Goal: Task Accomplishment & Management: Use online tool/utility

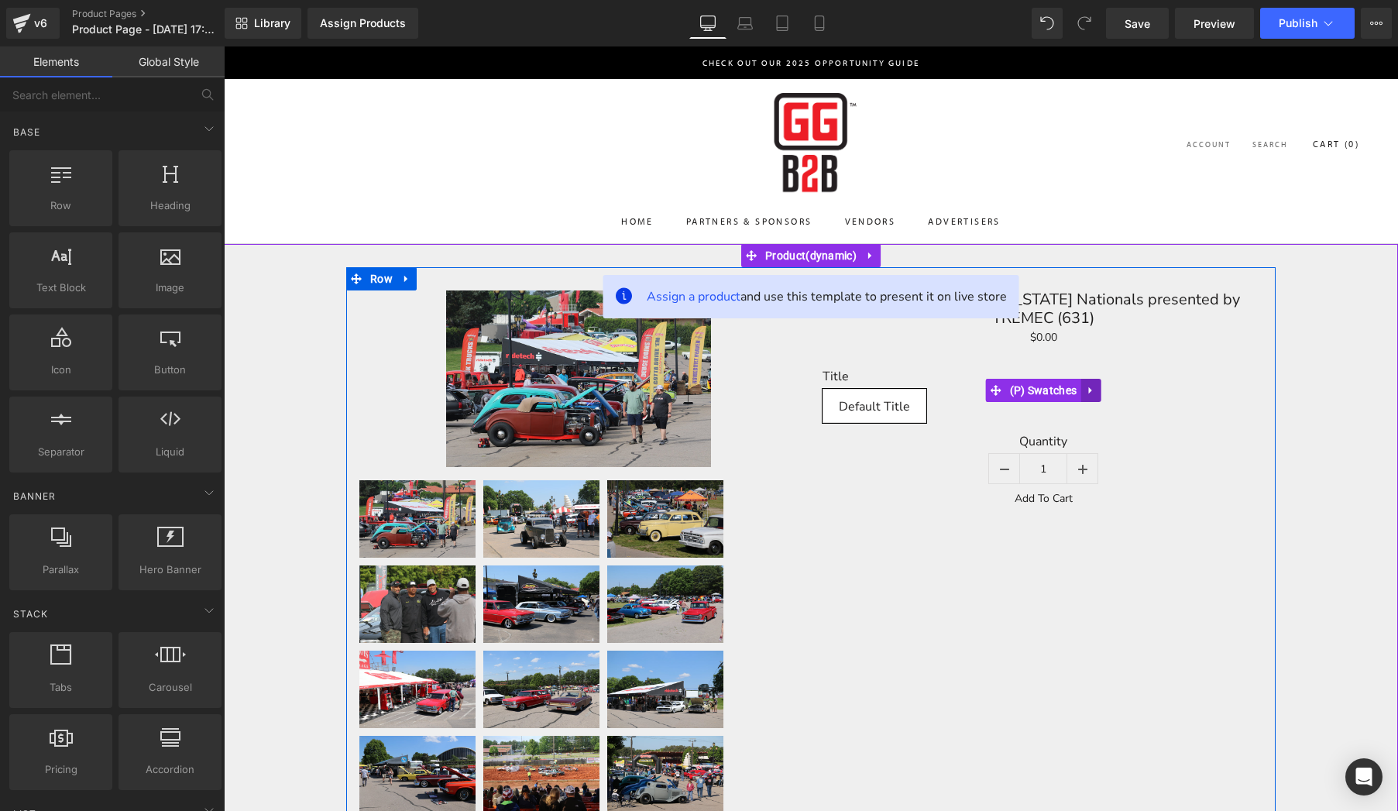
click at [1095, 389] on icon at bounding box center [1090, 391] width 11 height 12
click at [1105, 388] on icon at bounding box center [1100, 390] width 11 height 11
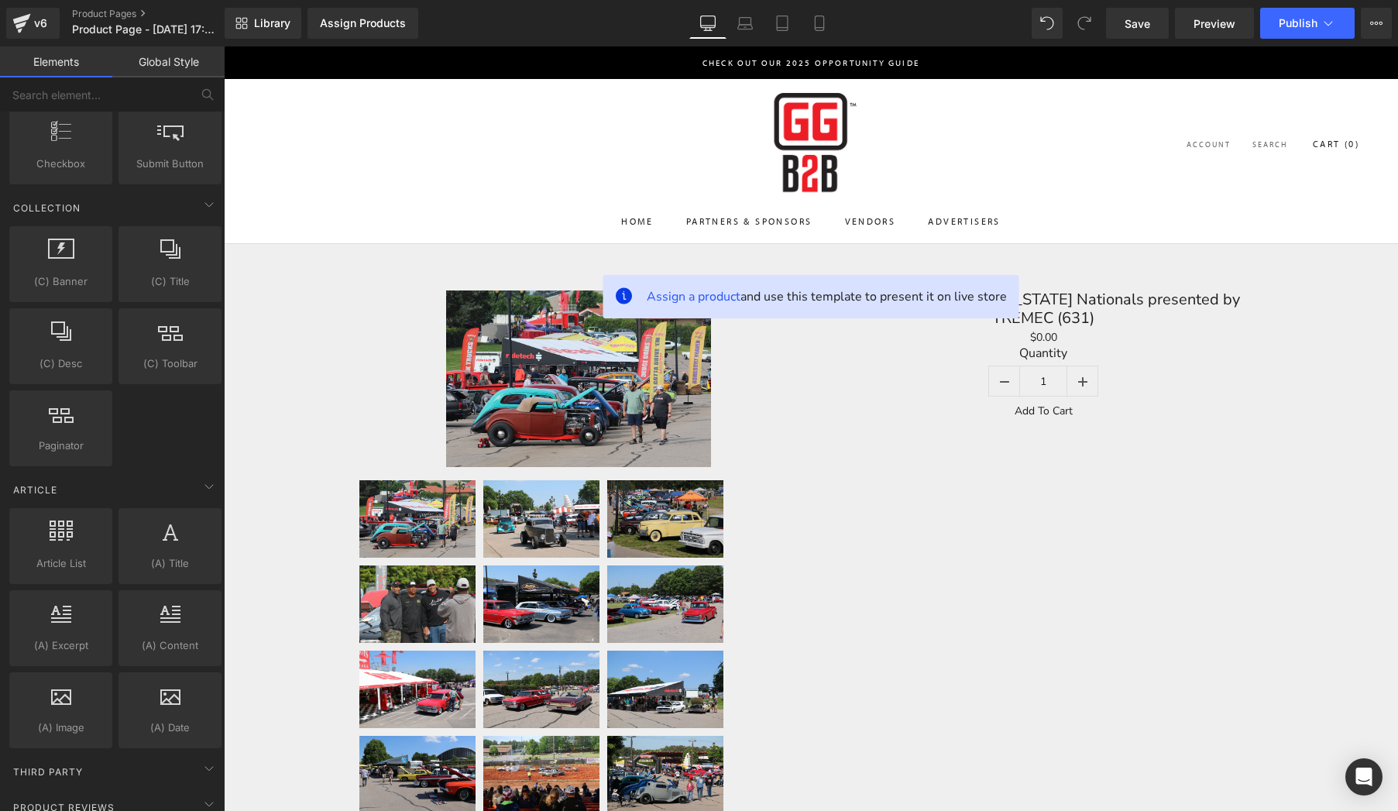
scroll to position [2717, 0]
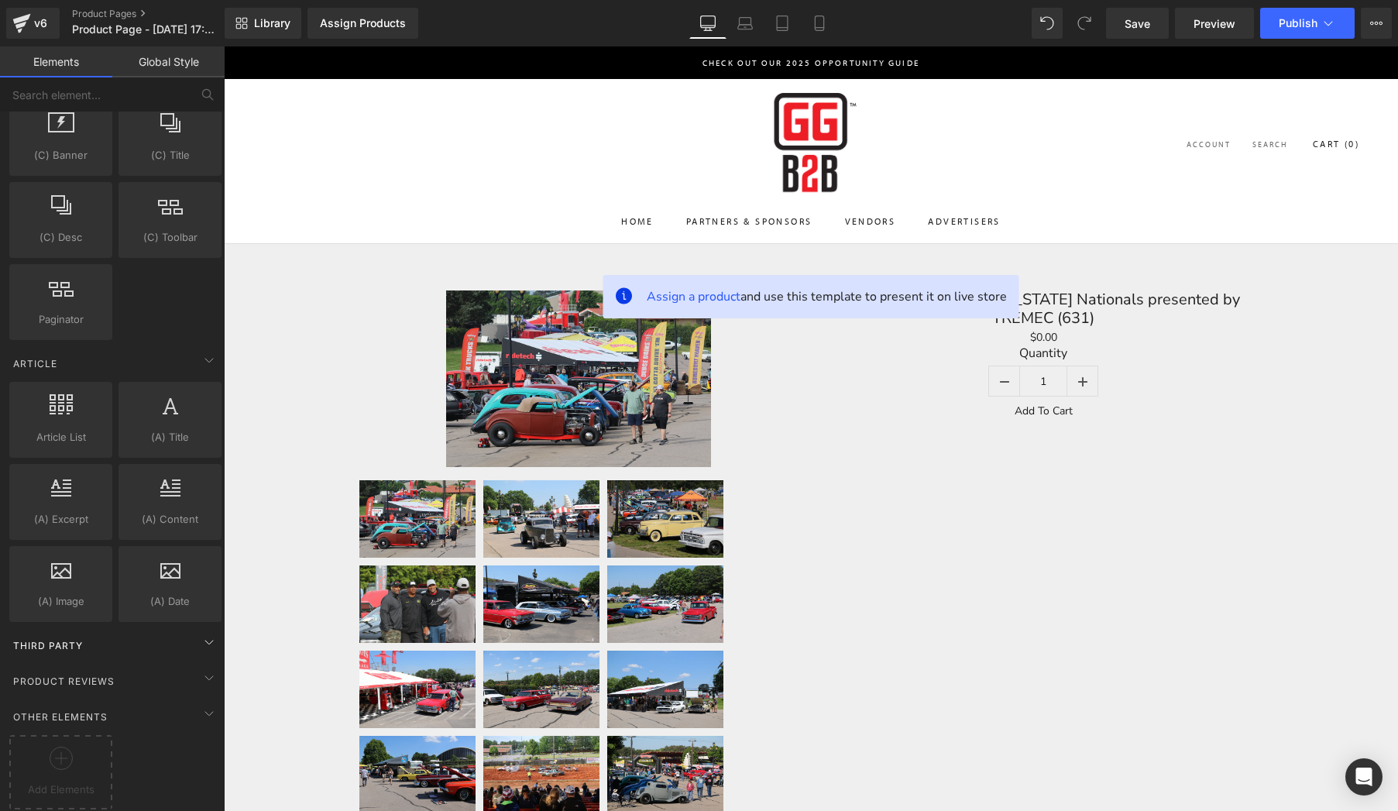
click at [91, 645] on div "Third Party" at bounding box center [115, 645] width 218 height 31
click at [51, 638] on span "Third Party" at bounding box center [48, 645] width 73 height 15
click at [78, 638] on span "Third Party" at bounding box center [48, 645] width 73 height 15
click at [74, 735] on div "Add Elements" at bounding box center [60, 772] width 103 height 74
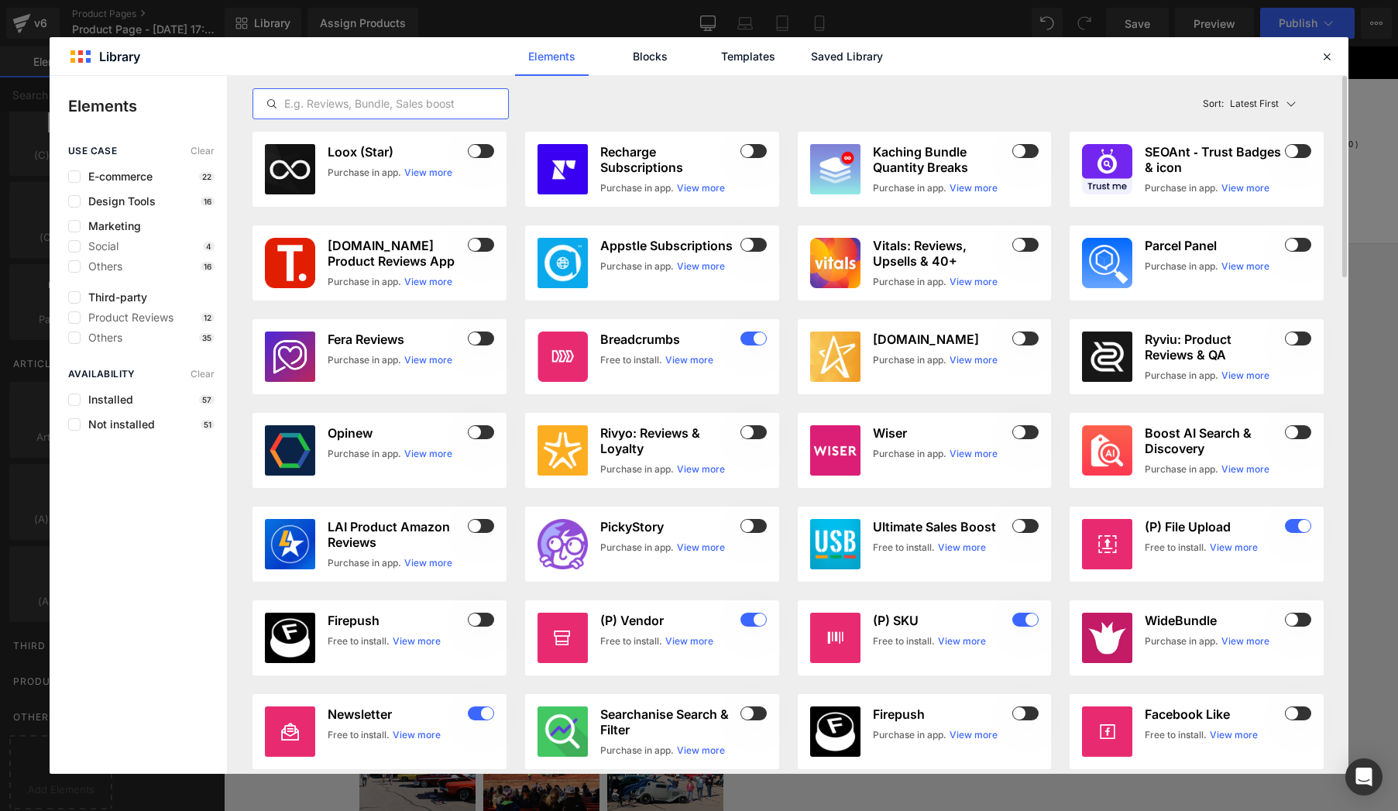
click at [346, 108] on input "text" at bounding box center [380, 103] width 255 height 19
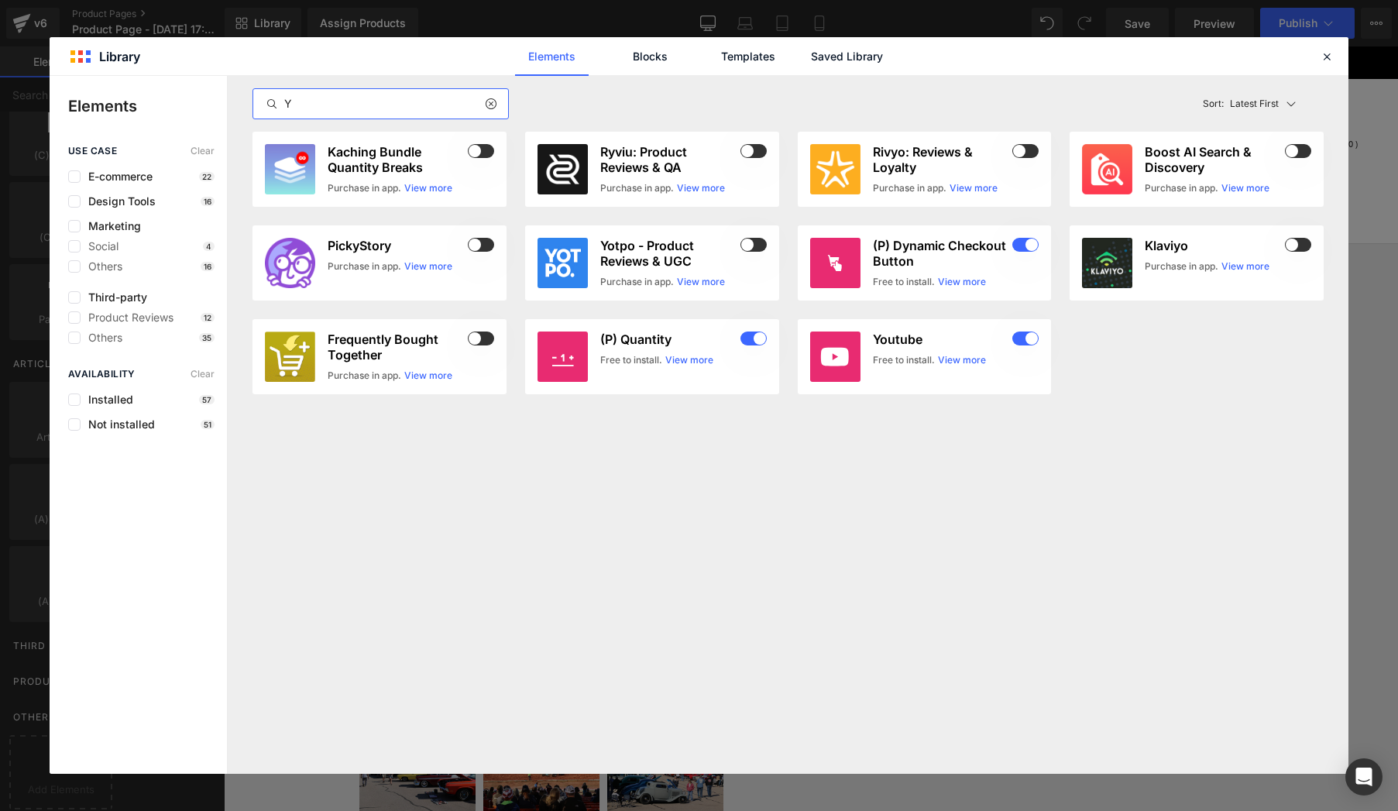
scroll to position [0, 0]
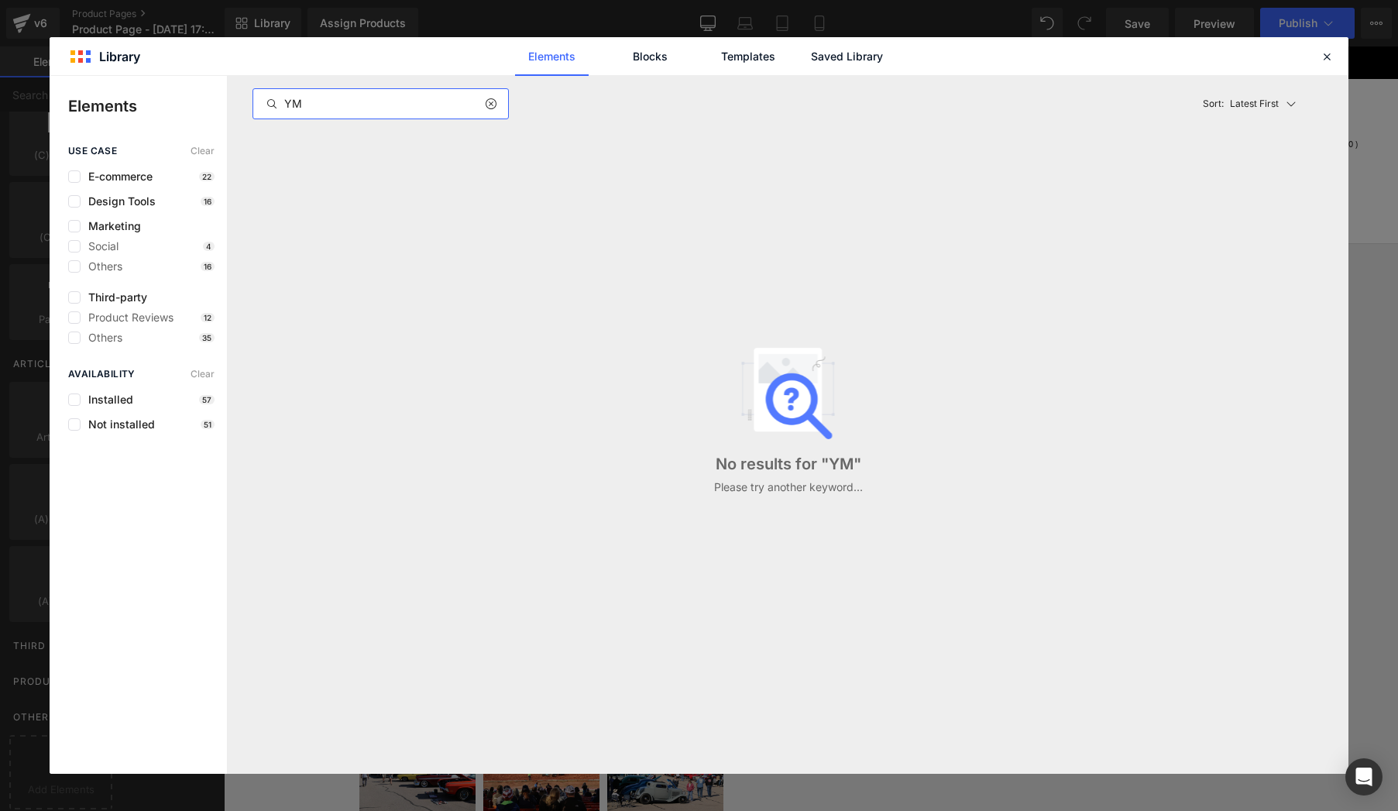
type input "Y"
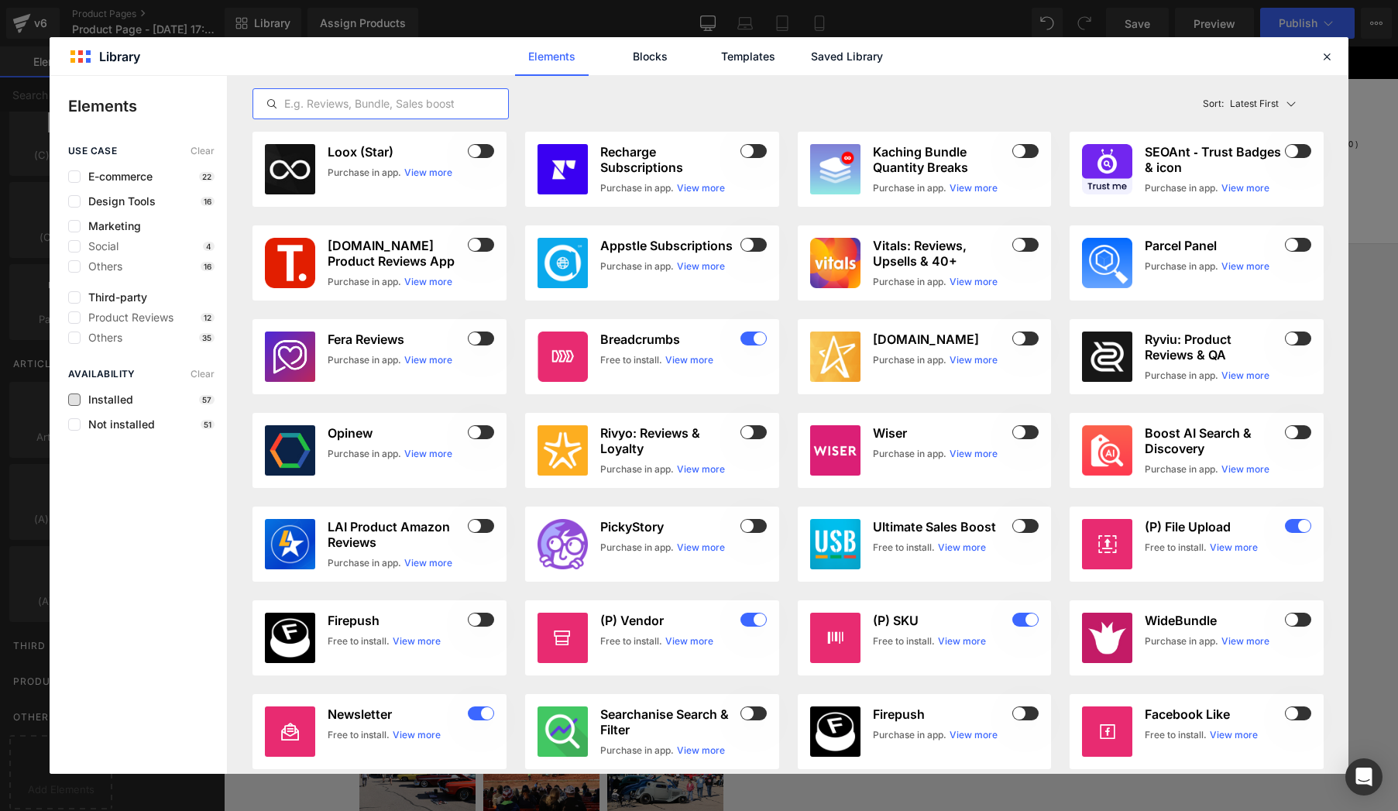
click at [81, 399] on span "Installed" at bounding box center [107, 399] width 53 height 12
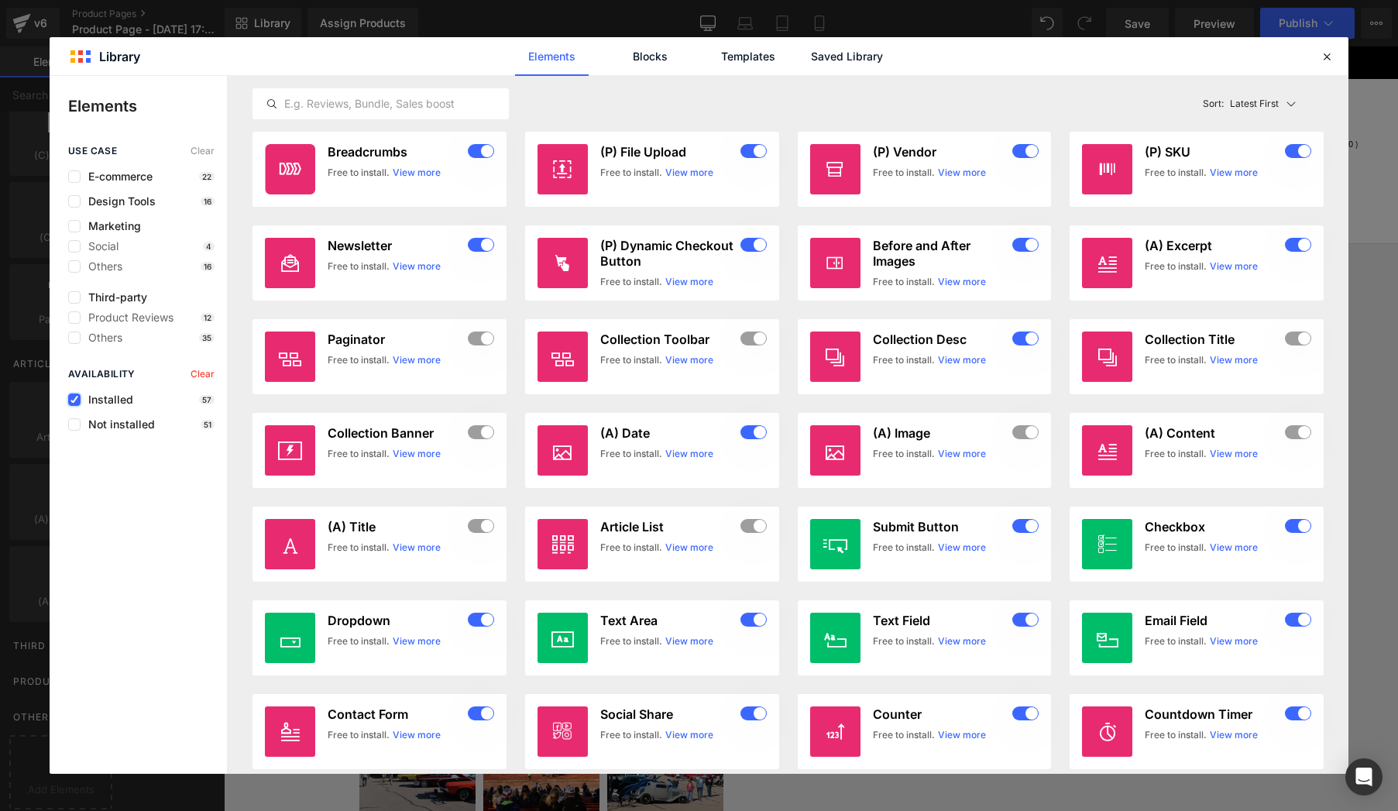
click at [78, 399] on label at bounding box center [74, 399] width 12 height 12
click at [74, 400] on input "checkbox" at bounding box center [74, 400] width 0 height 0
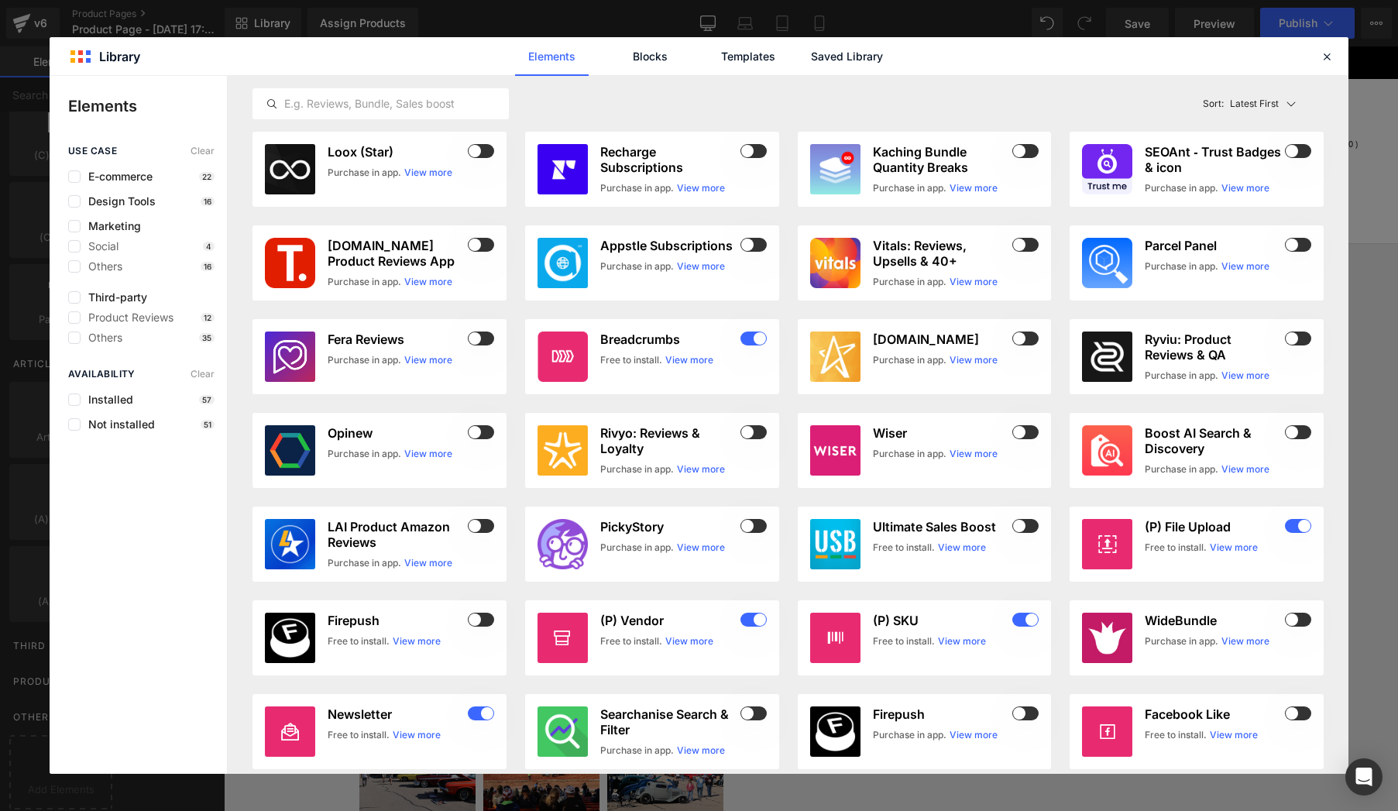
drag, startPoint x: 80, startPoint y: 417, endPoint x: 74, endPoint y: 431, distance: 14.2
click at [78, 424] on div "Availability Clear Installed 57 Not installed 51" at bounding box center [138, 400] width 177 height 62
click at [75, 424] on label at bounding box center [74, 424] width 12 height 12
click at [74, 424] on input "checkbox" at bounding box center [74, 424] width 0 height 0
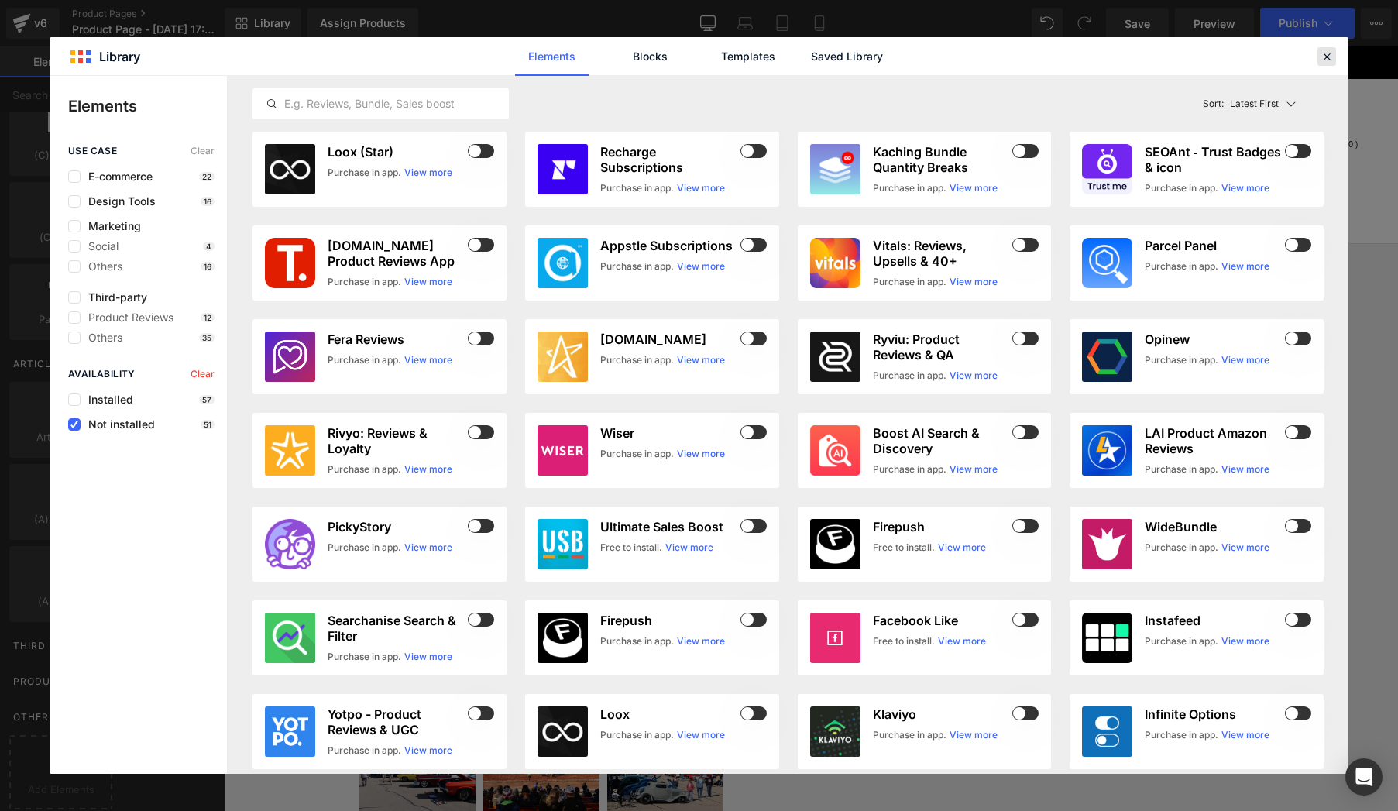
click at [1323, 55] on icon at bounding box center [1327, 57] width 14 height 14
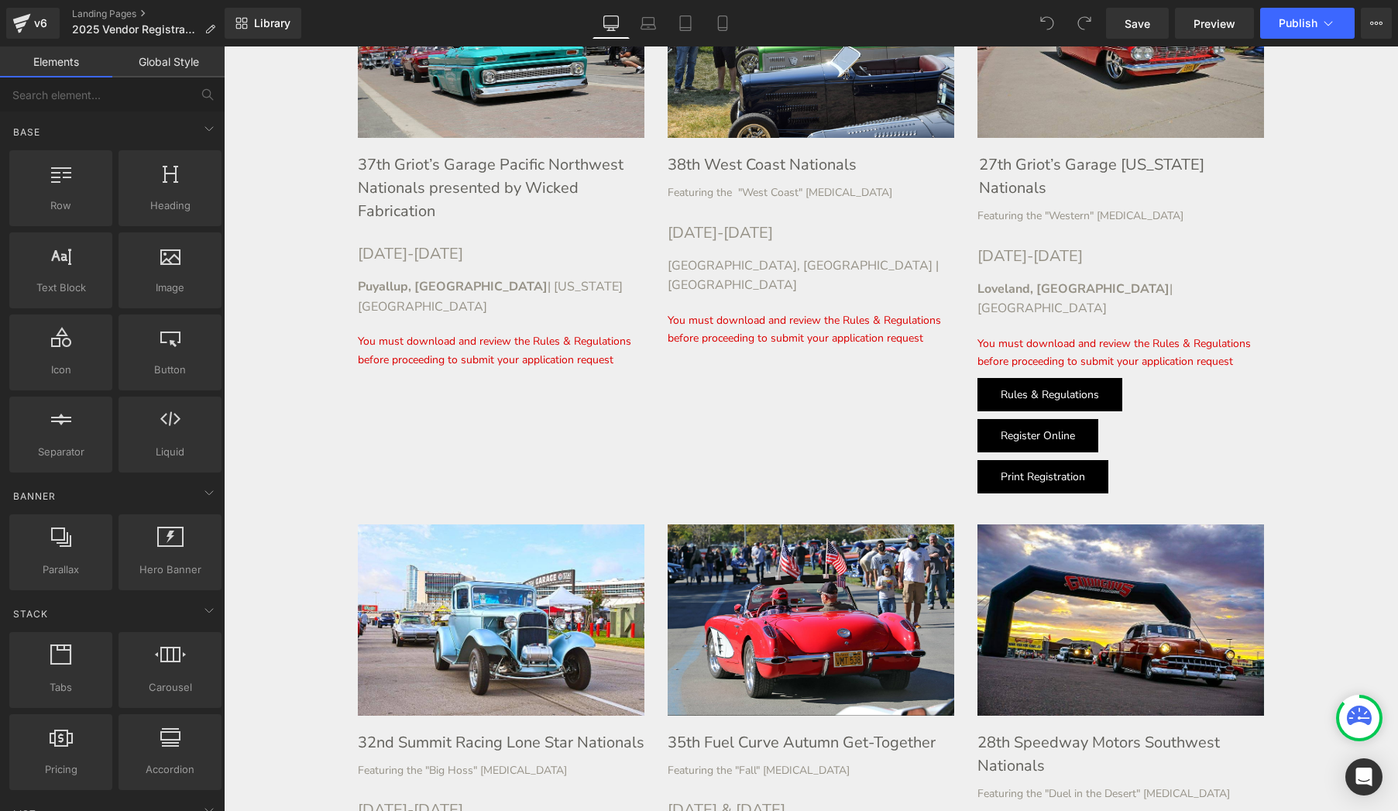
scroll to position [2187, 0]
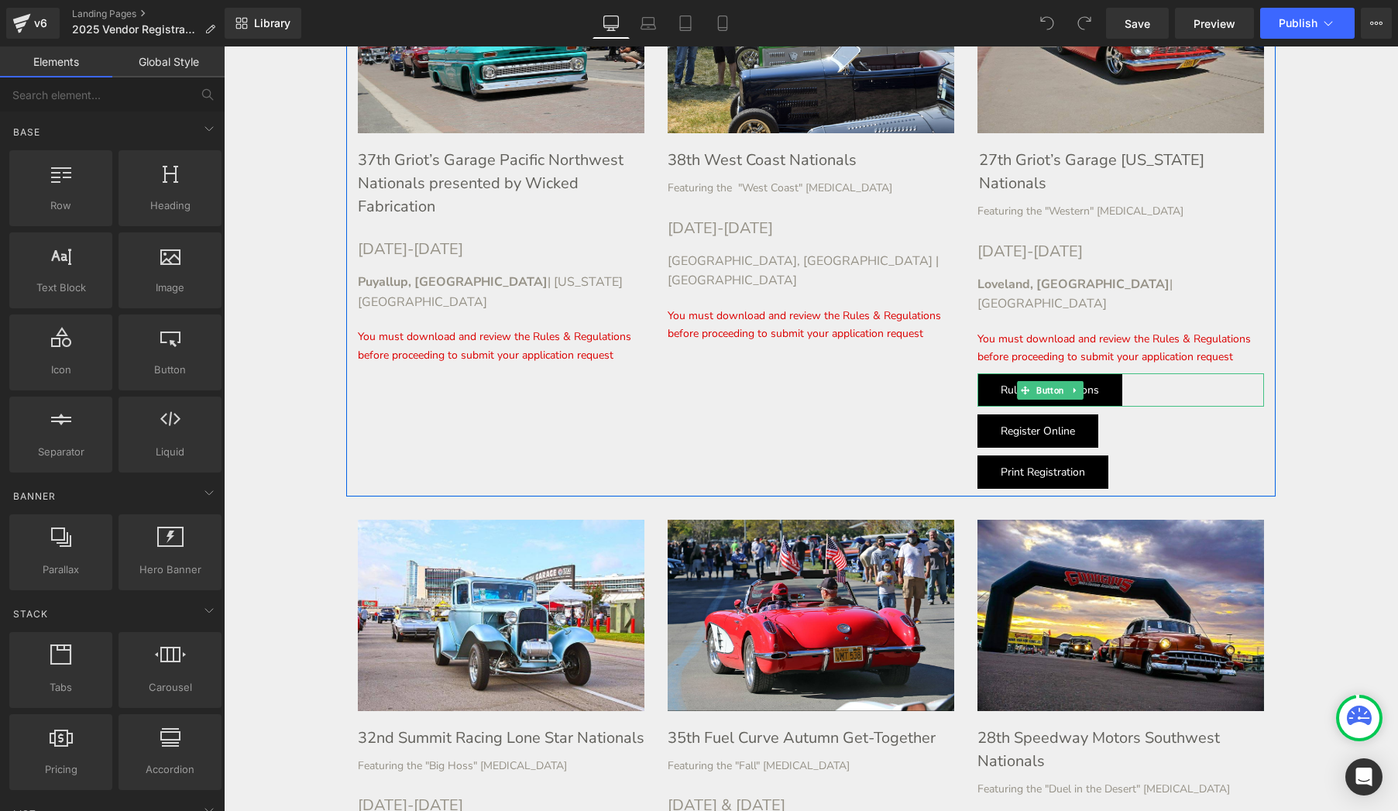
click at [1080, 381] on link at bounding box center [1075, 390] width 16 height 19
click at [1085, 386] on icon at bounding box center [1083, 390] width 9 height 9
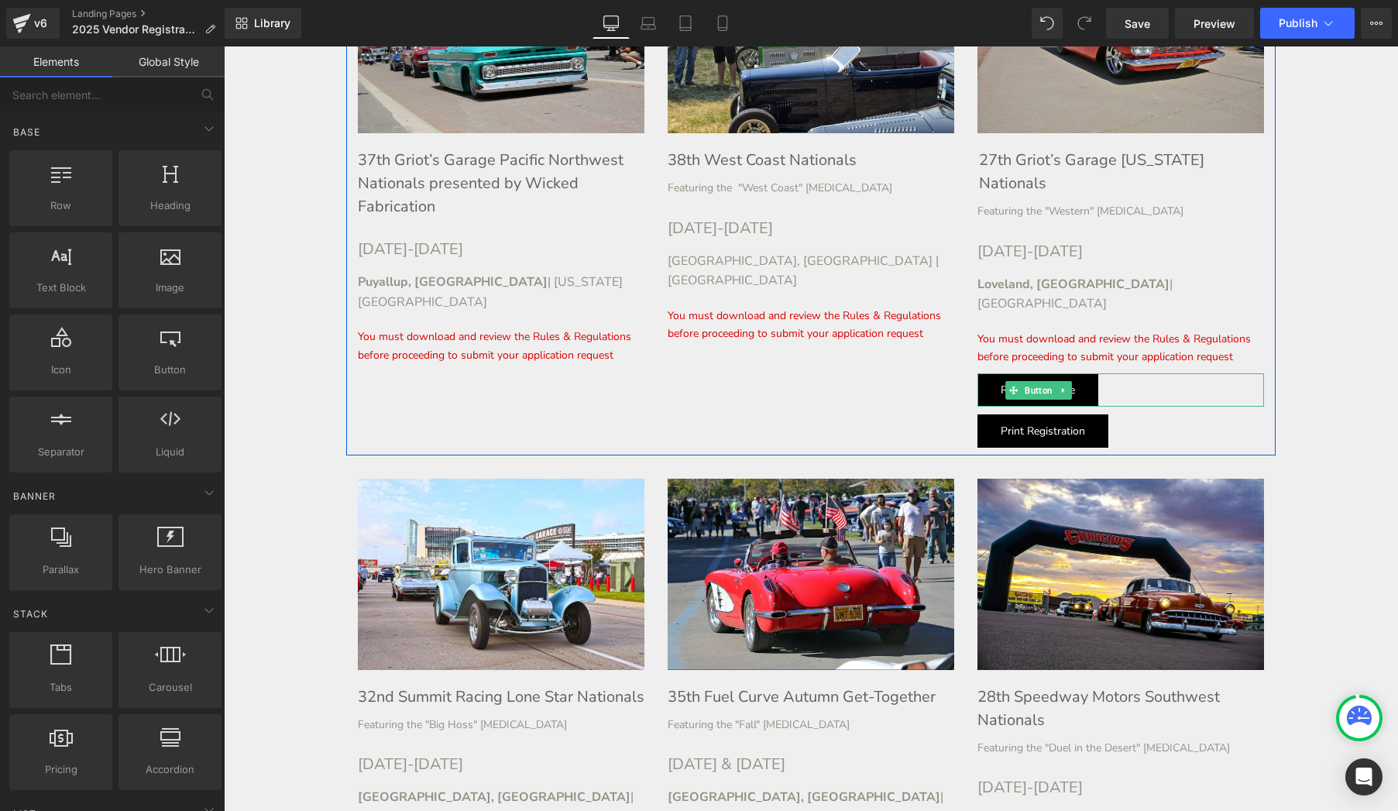
click at [1067, 386] on icon at bounding box center [1063, 390] width 9 height 9
click at [1069, 386] on icon at bounding box center [1071, 390] width 9 height 9
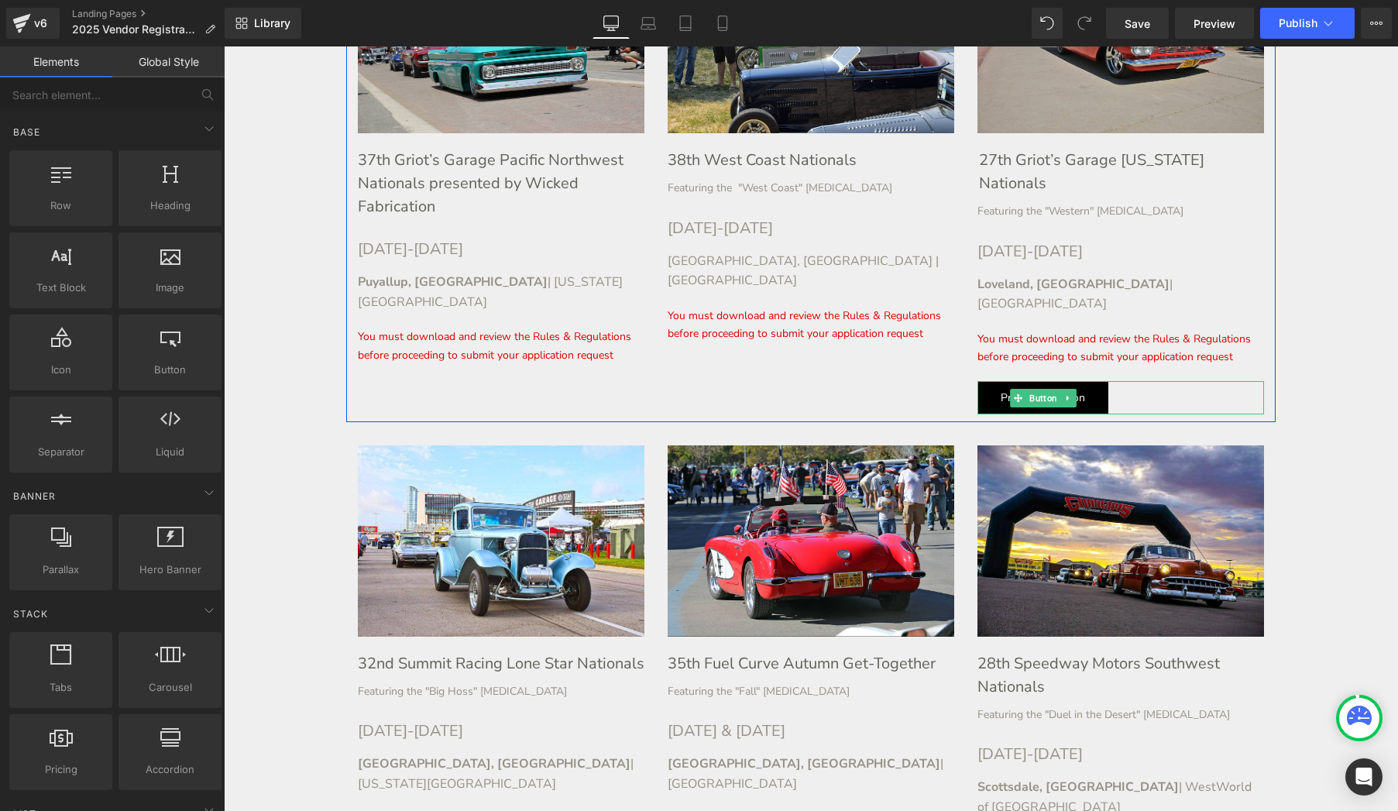
click at [1069, 393] on icon at bounding box center [1067, 397] width 9 height 9
click at [1074, 393] on icon at bounding box center [1076, 397] width 9 height 9
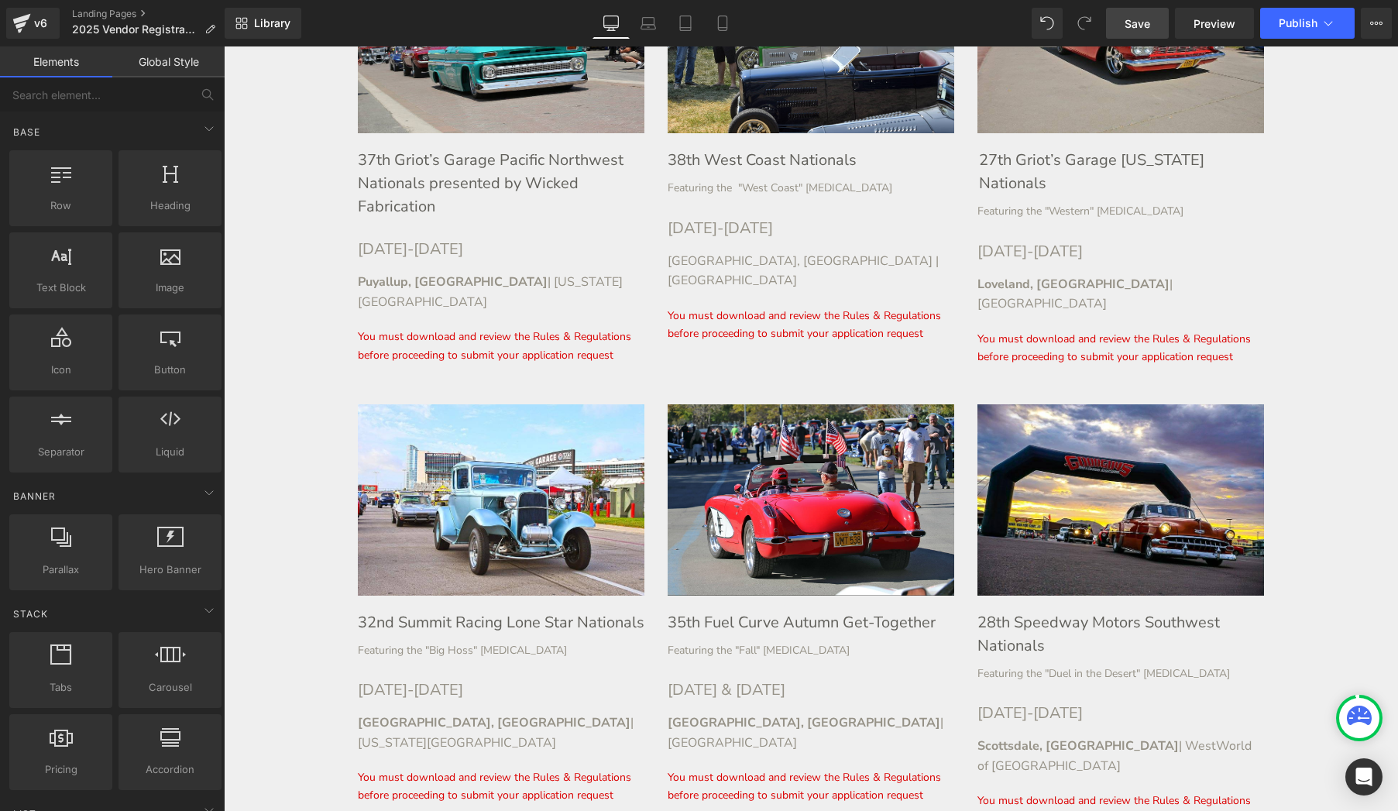
click at [1162, 26] on link "Save" at bounding box center [1137, 23] width 63 height 31
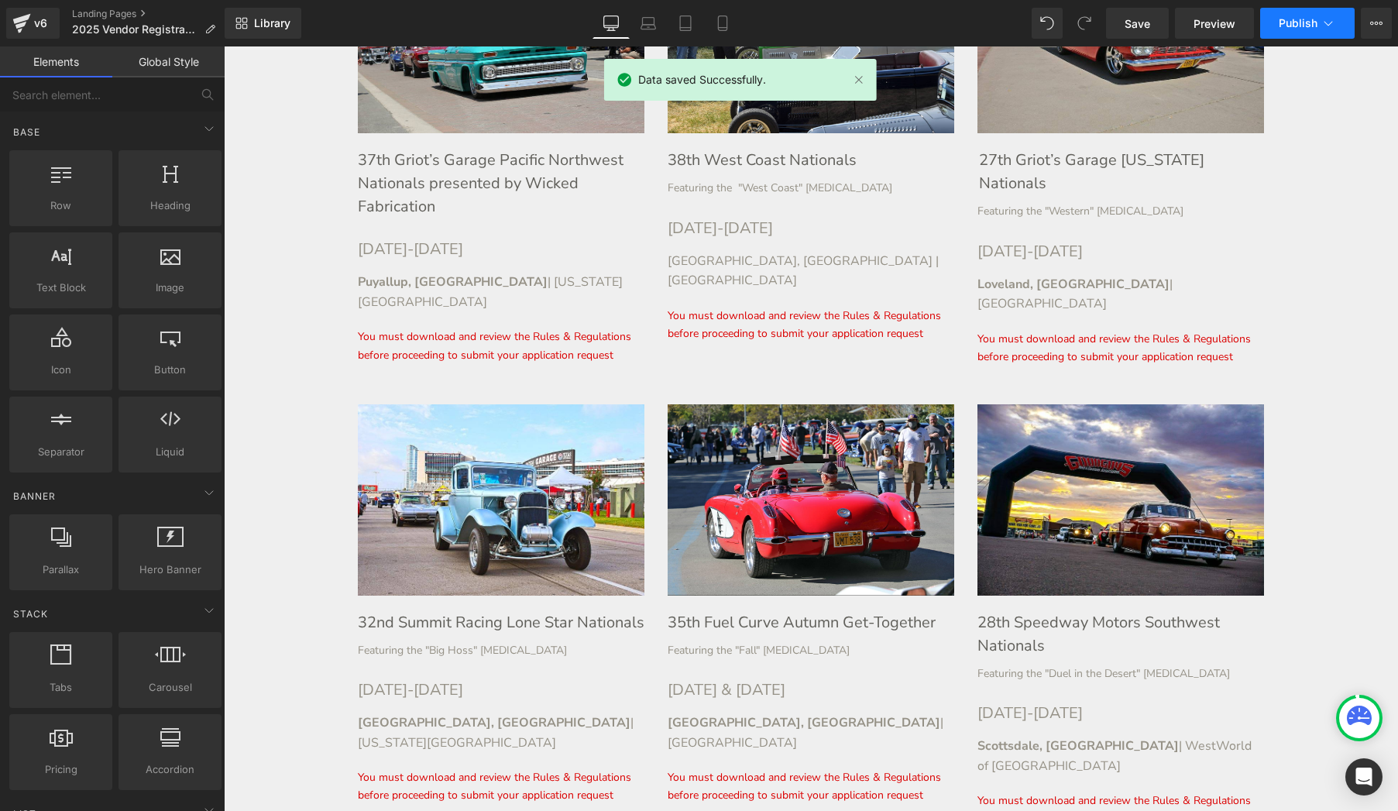
click at [1278, 30] on button "Publish" at bounding box center [1307, 23] width 94 height 31
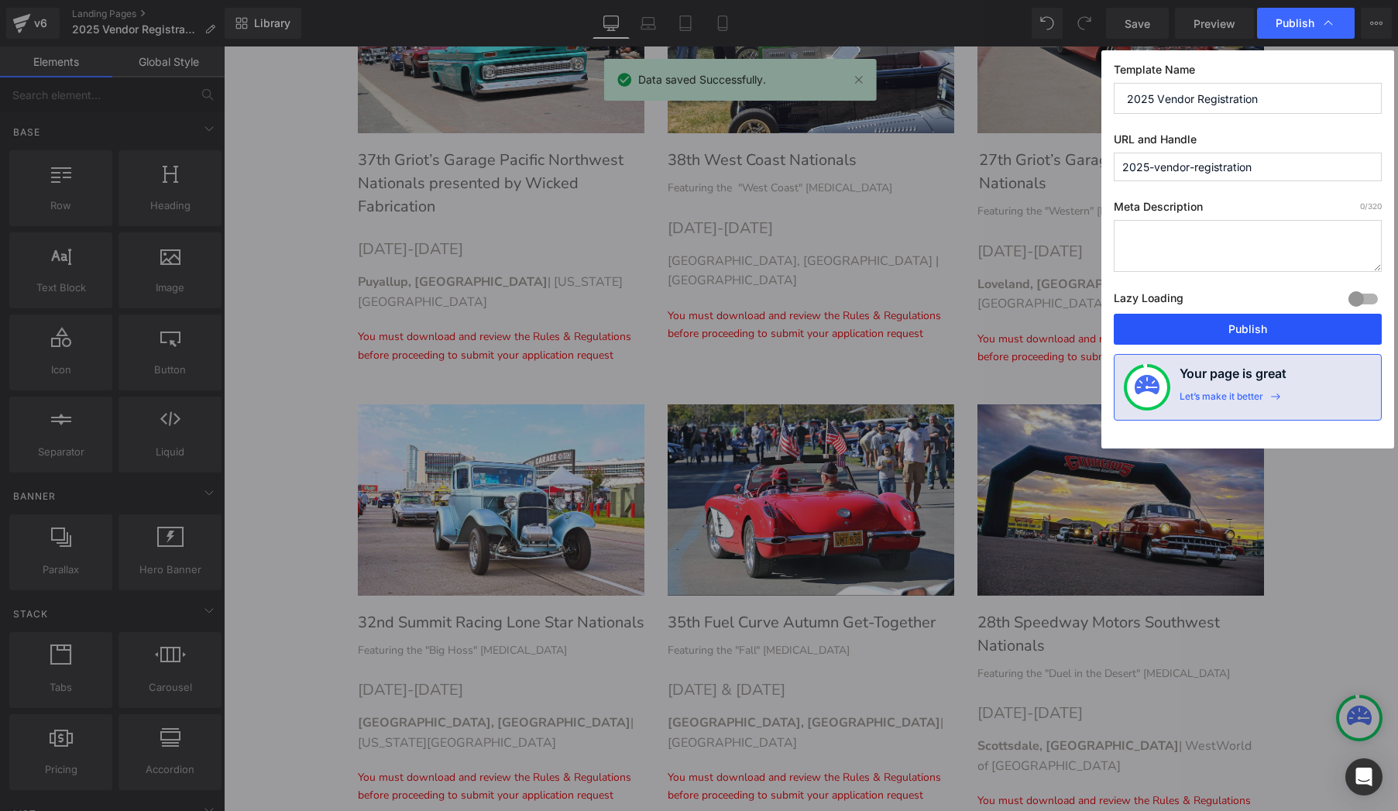
click at [1269, 334] on button "Publish" at bounding box center [1248, 329] width 268 height 31
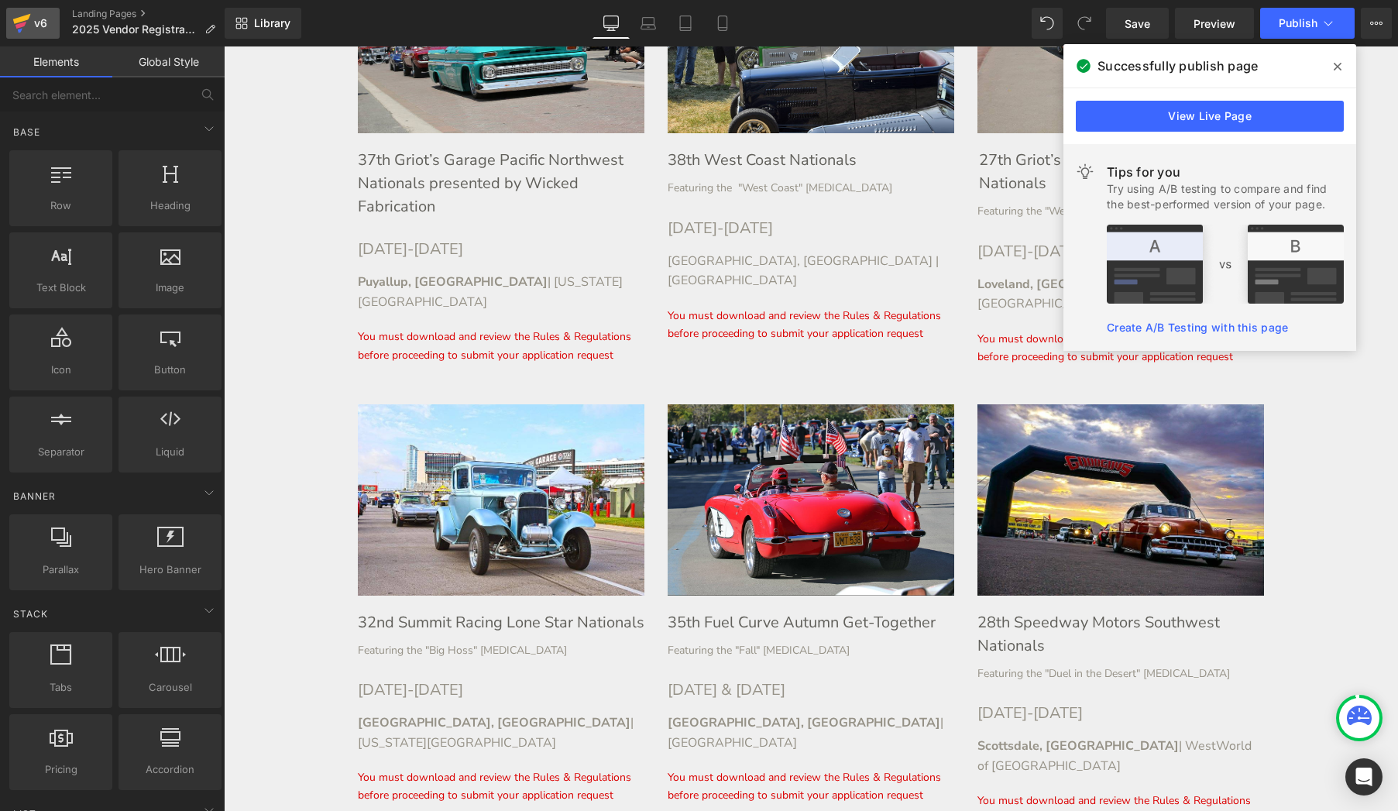
click at [36, 21] on div "v6" at bounding box center [40, 23] width 19 height 20
